Goal: Transaction & Acquisition: Purchase product/service

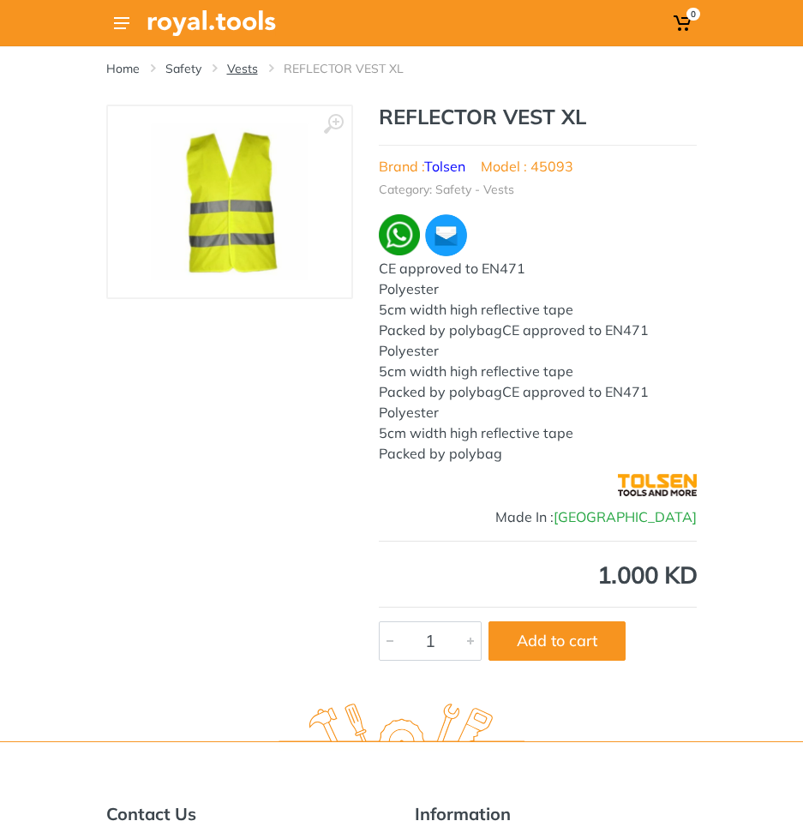
click at [244, 72] on link "Vests" at bounding box center [242, 68] width 31 height 17
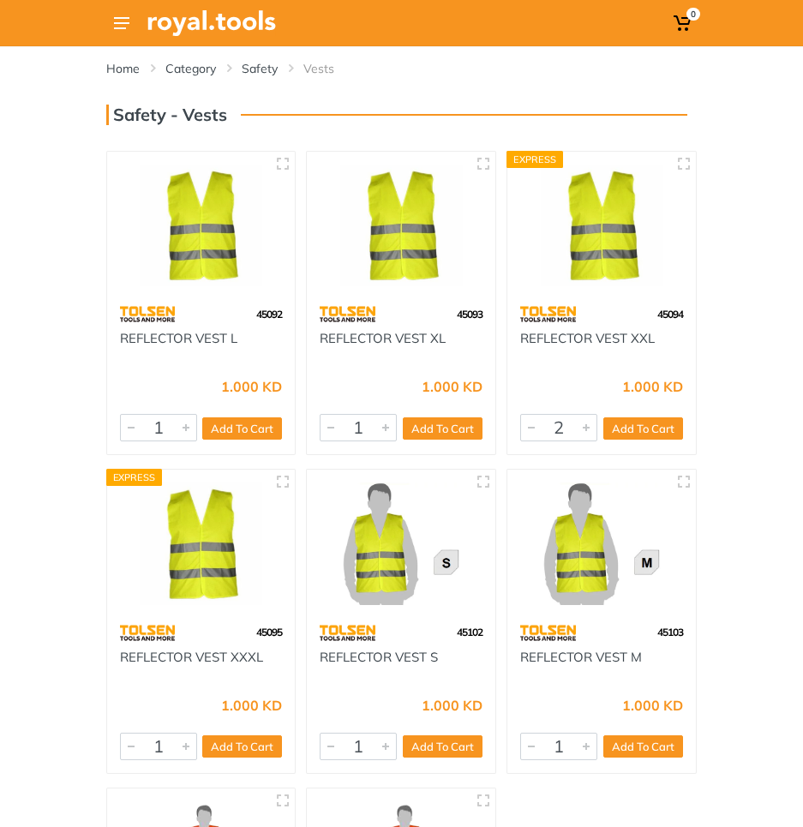
click at [586, 429] on div at bounding box center [586, 428] width 21 height 26
type input "1"
click at [536, 434] on div at bounding box center [531, 428] width 21 height 26
click at [656, 435] on button "Add To Cart" at bounding box center [643, 428] width 80 height 22
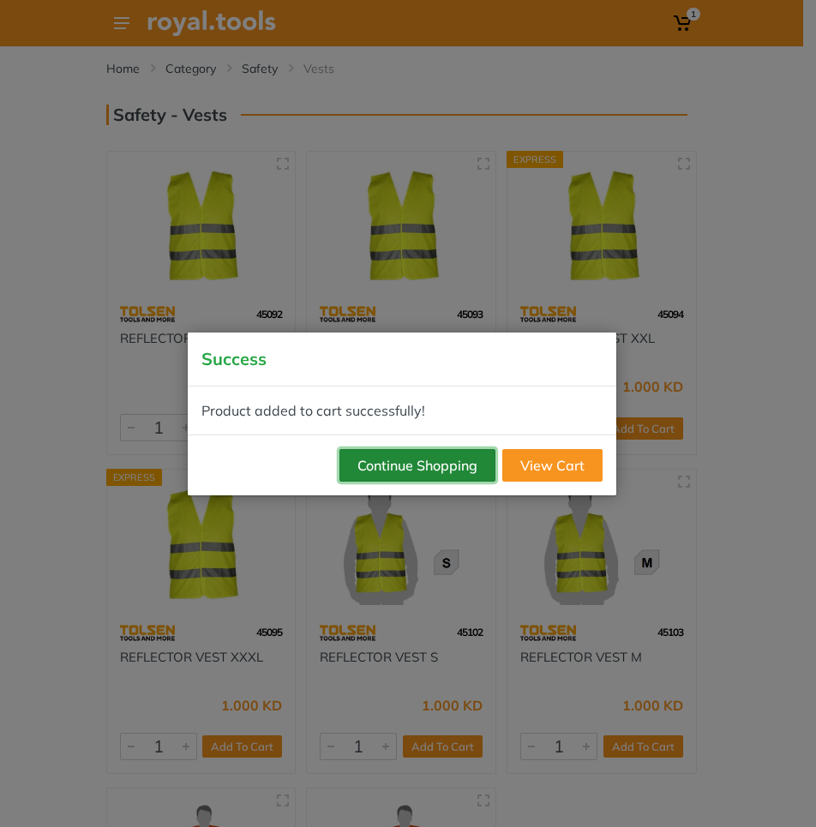
click at [435, 473] on button "Continue Shopping" at bounding box center [417, 465] width 156 height 33
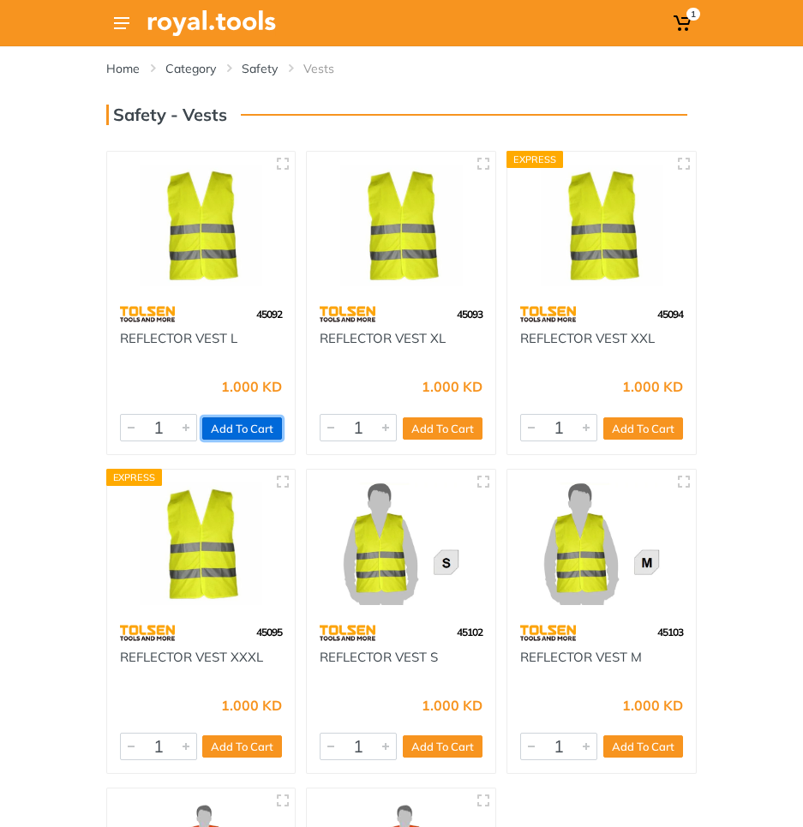
click at [237, 427] on button "Add To Cart" at bounding box center [242, 428] width 80 height 22
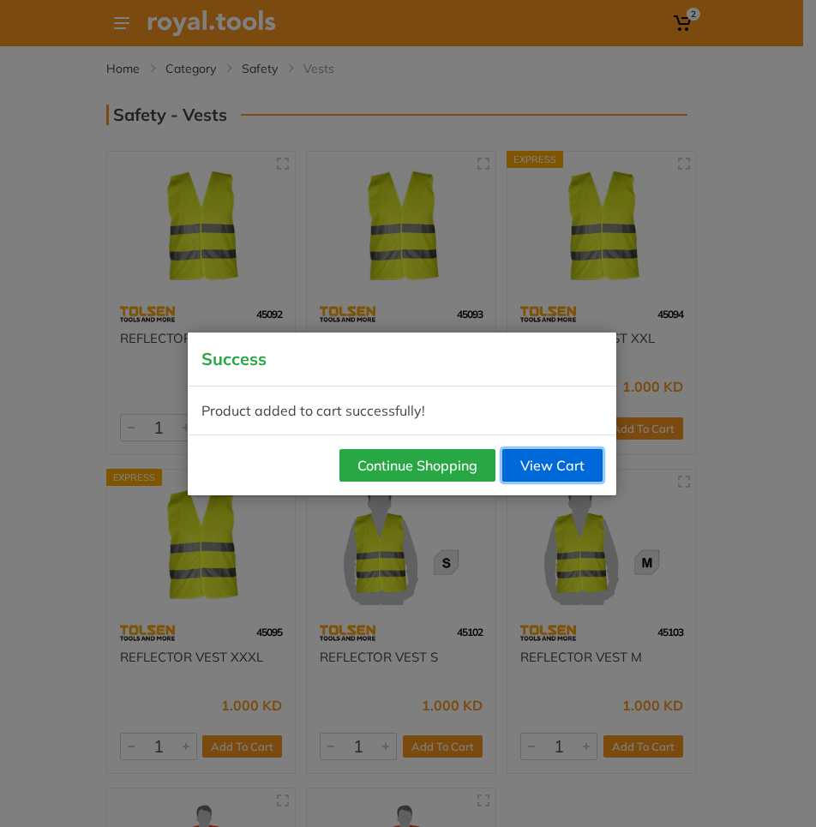
click at [564, 474] on link "View Cart" at bounding box center [552, 465] width 100 height 33
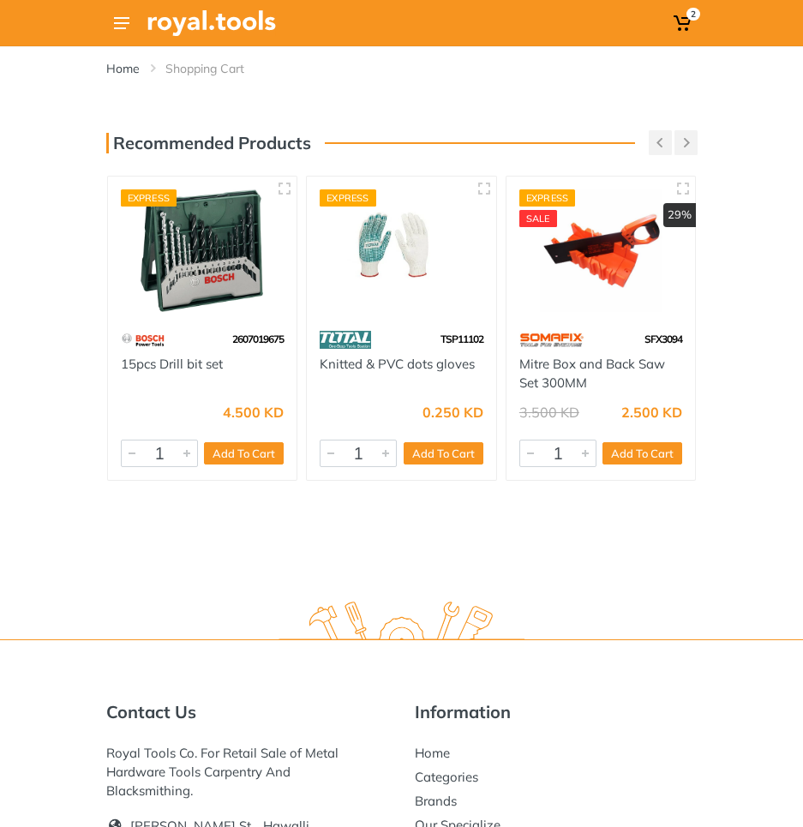
click at [666, 53] on div "Home Shopping Cart" at bounding box center [401, 61] width 591 height 31
click at [675, 34] on span "2" at bounding box center [683, 23] width 28 height 31
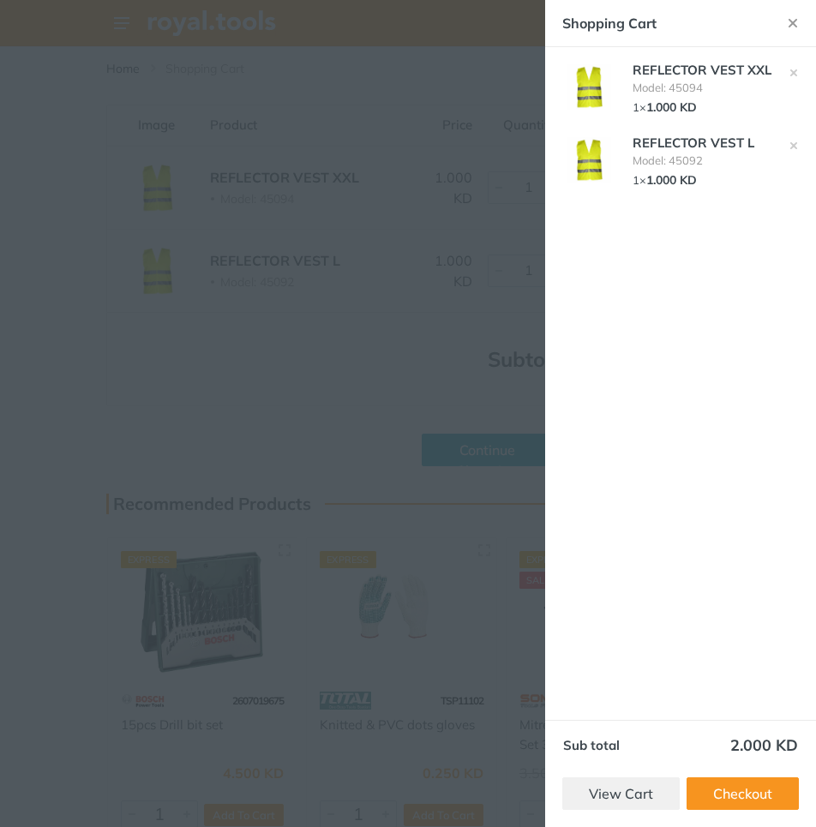
click at [272, 347] on div at bounding box center [408, 413] width 816 height 827
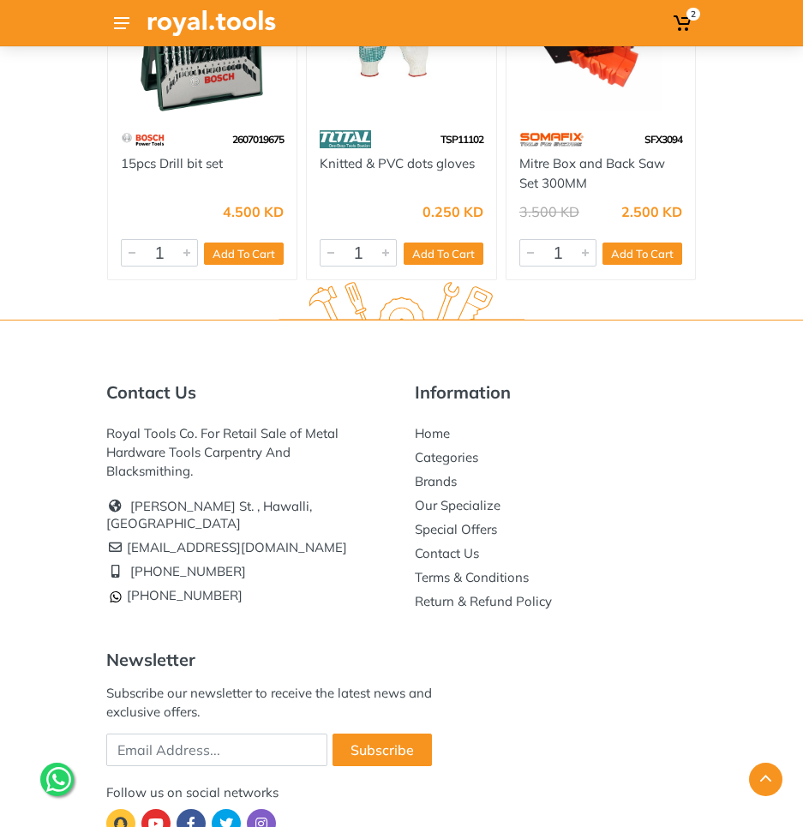
scroll to position [698, 0]
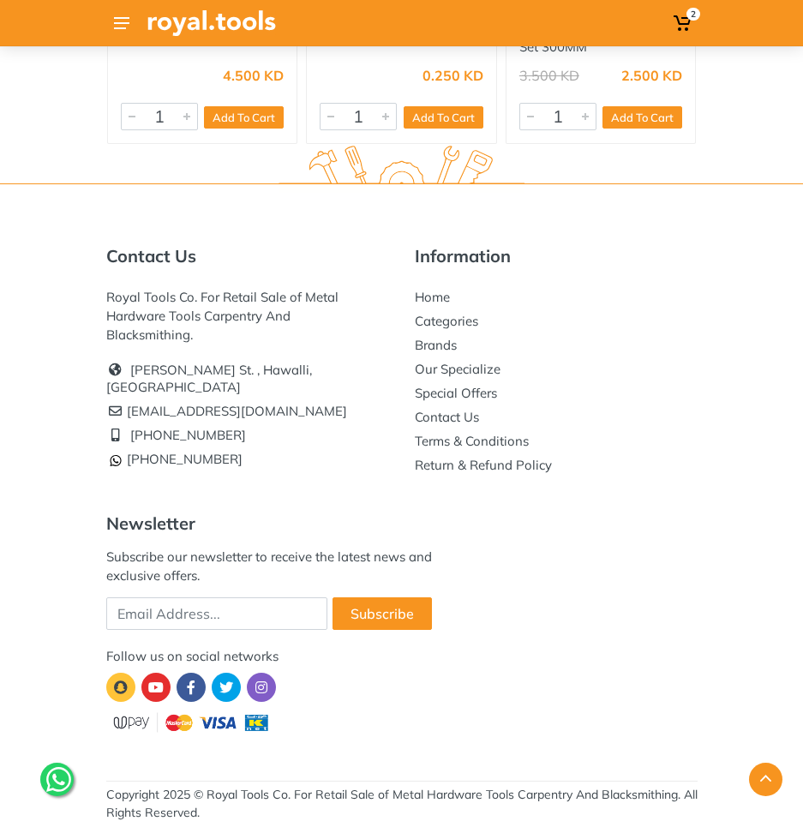
click at [49, 777] on icon at bounding box center [58, 779] width 25 height 28
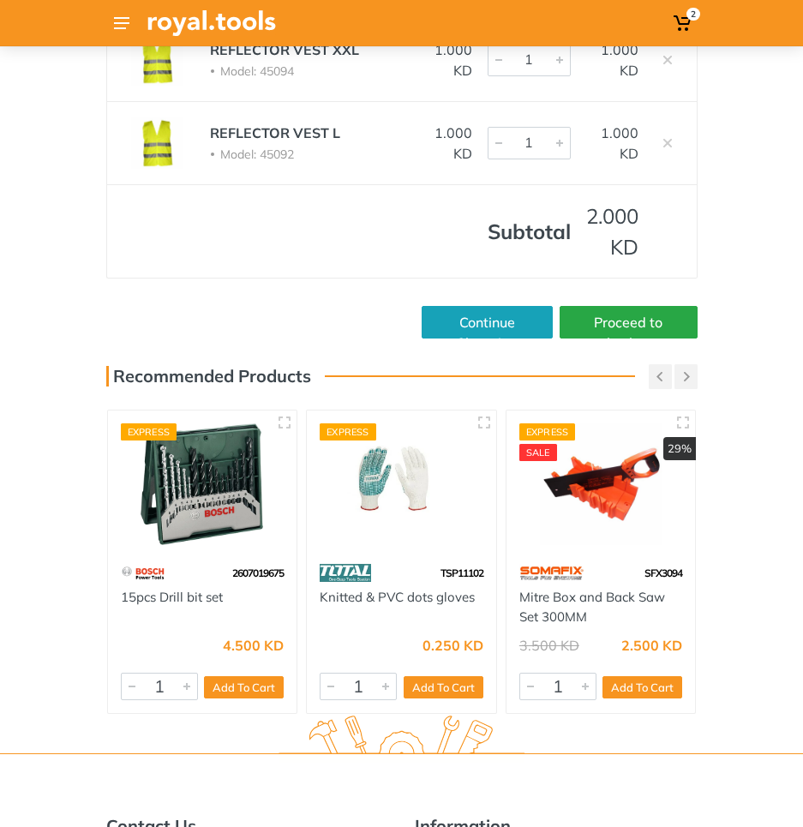
scroll to position [0, 0]
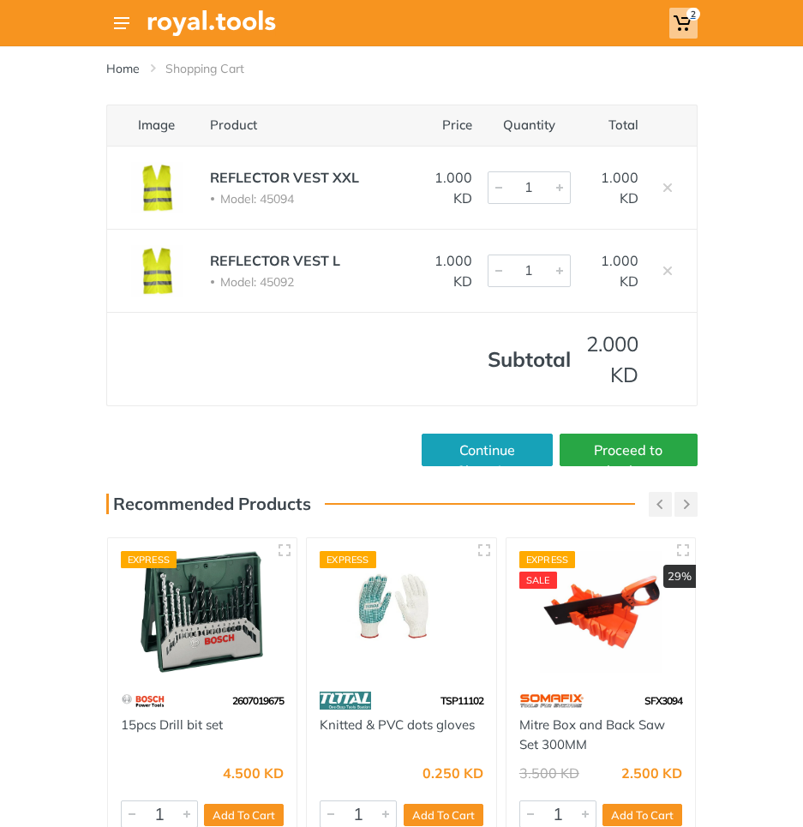
click at [688, 14] on span "2" at bounding box center [694, 14] width 14 height 13
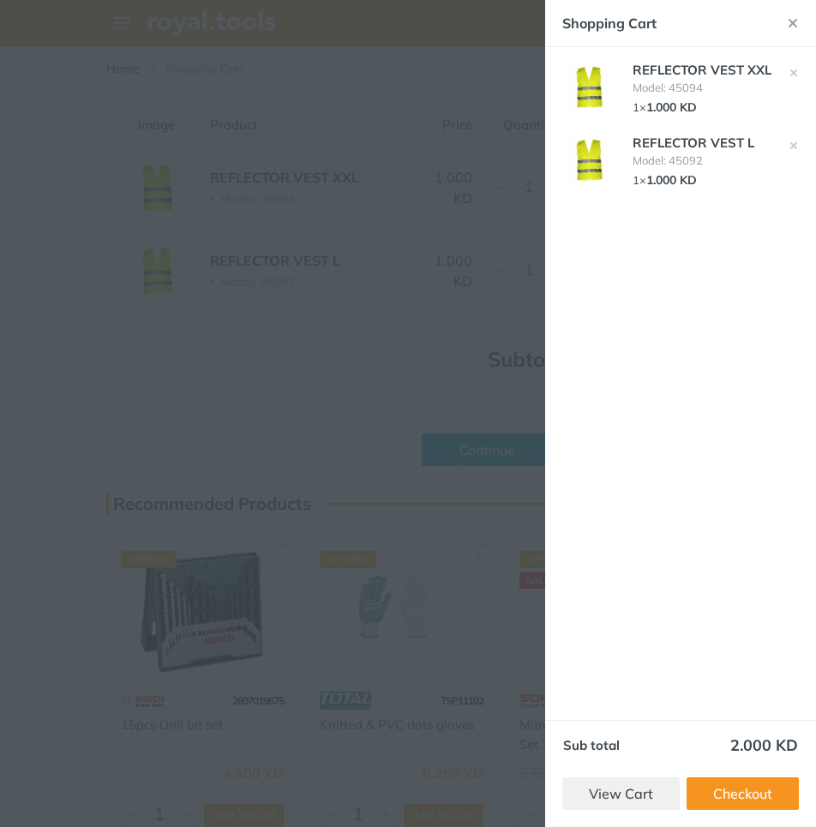
click at [425, 395] on div at bounding box center [408, 413] width 816 height 827
